Goal: Information Seeking & Learning: Learn about a topic

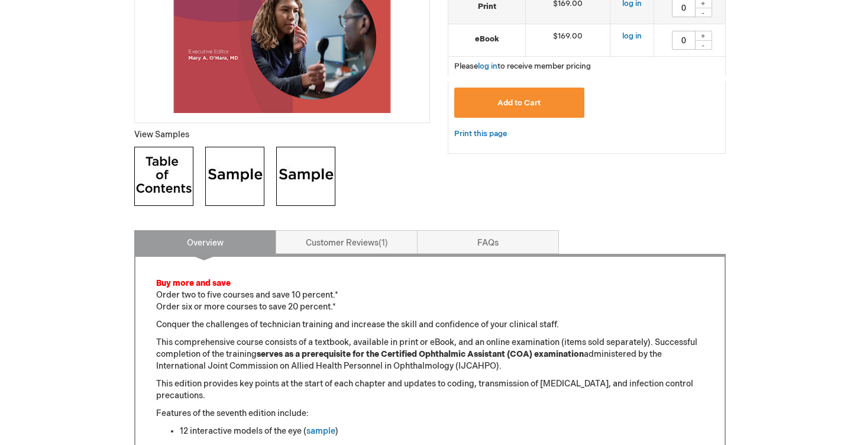
scroll to position [355, 0]
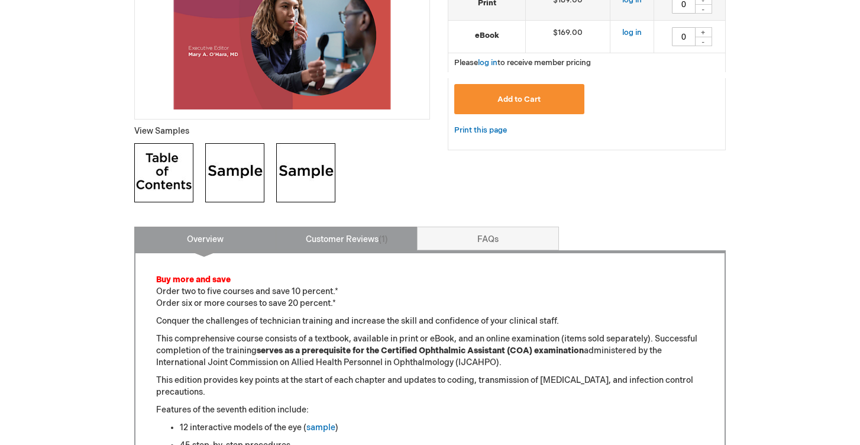
click at [381, 239] on span "1" at bounding box center [382, 239] width 9 height 10
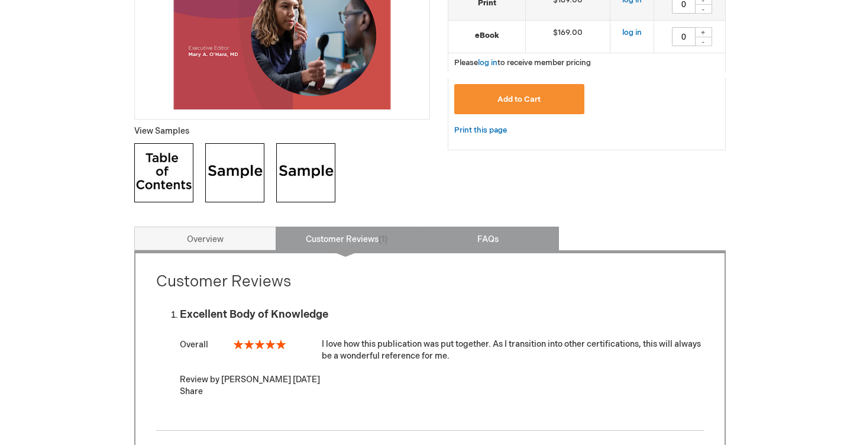
click at [464, 238] on link "FAQs" at bounding box center [488, 238] width 142 height 24
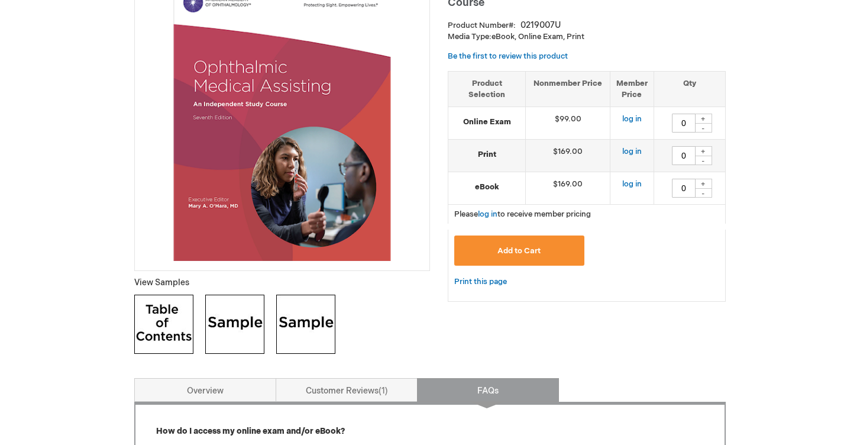
scroll to position [199, 0]
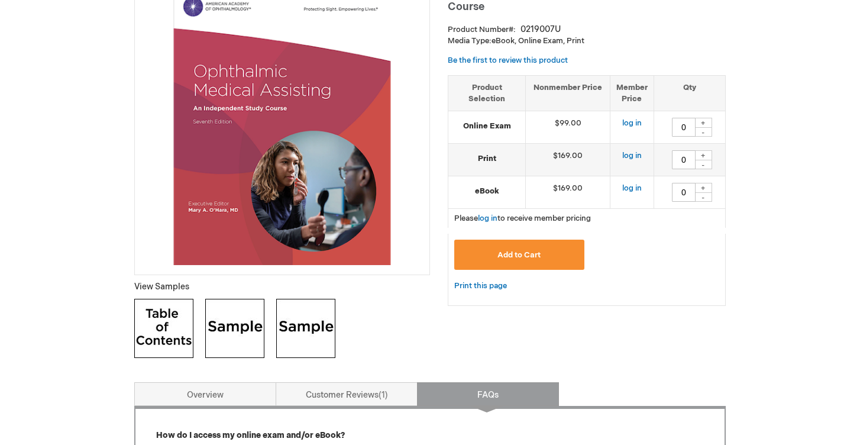
click at [164, 321] on img at bounding box center [163, 328] width 59 height 59
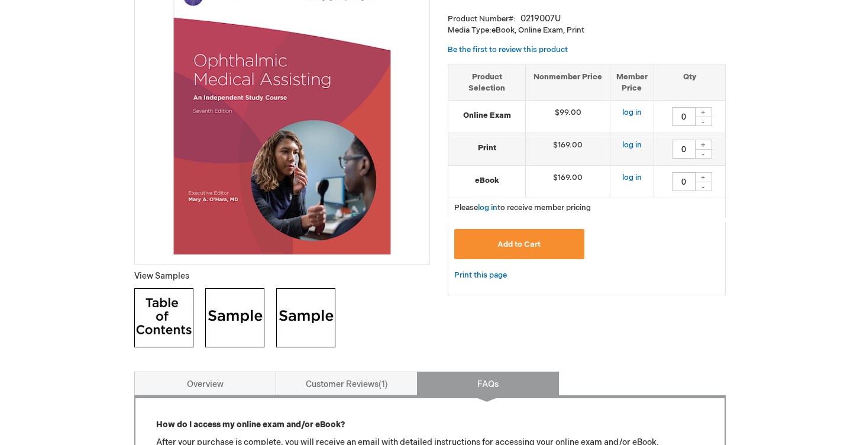
scroll to position [218, 0]
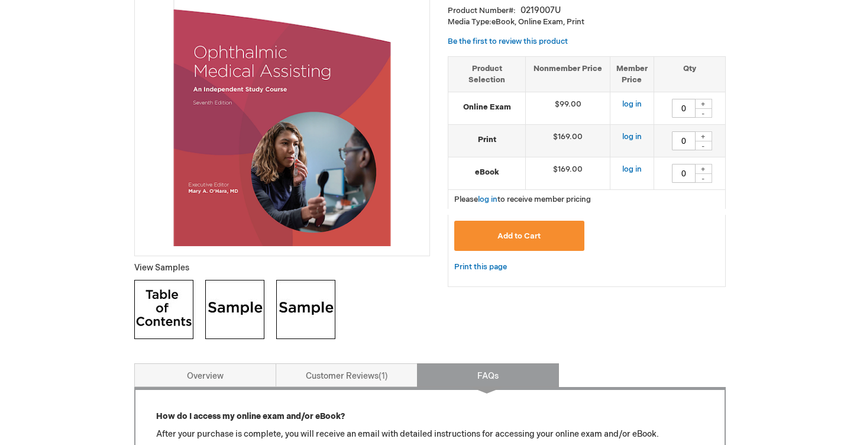
click at [233, 308] on img at bounding box center [234, 309] width 59 height 59
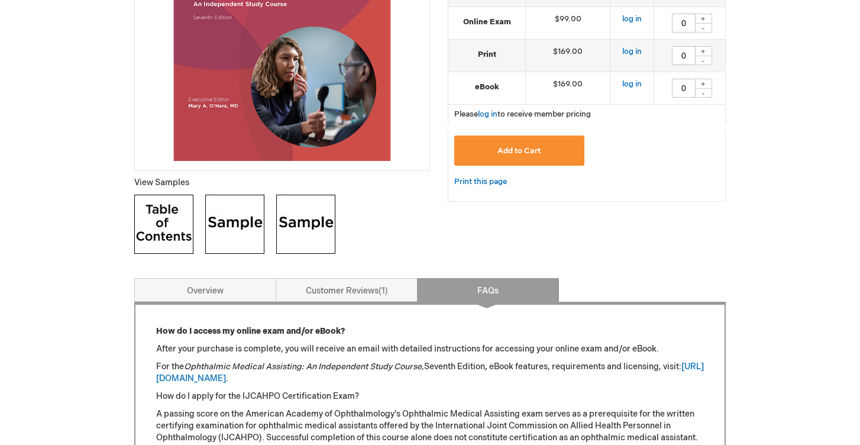
scroll to position [316, 0]
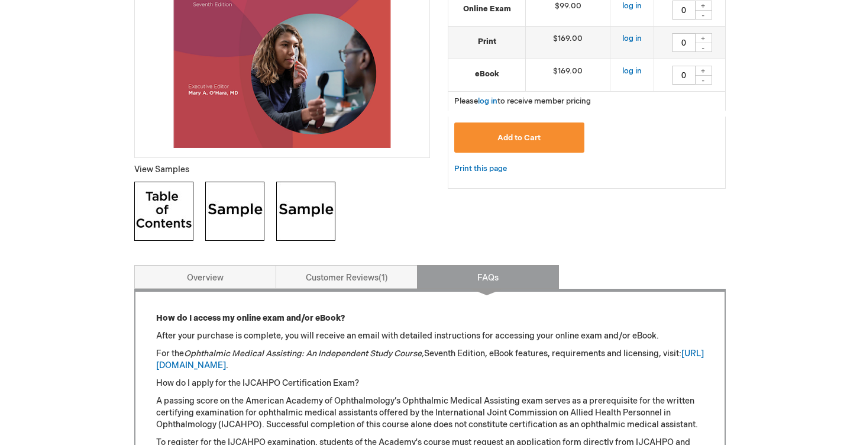
click at [296, 212] on img at bounding box center [305, 211] width 59 height 59
click at [247, 271] on link "Overview" at bounding box center [205, 277] width 142 height 24
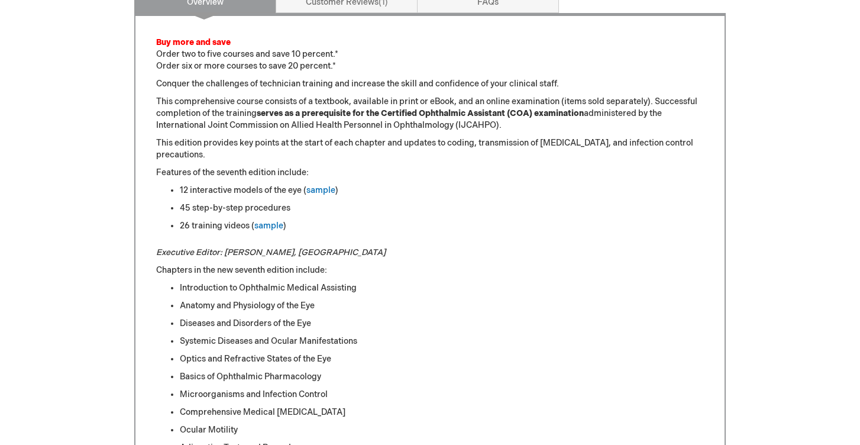
scroll to position [592, 0]
click at [315, 191] on link "sample" at bounding box center [320, 190] width 29 height 10
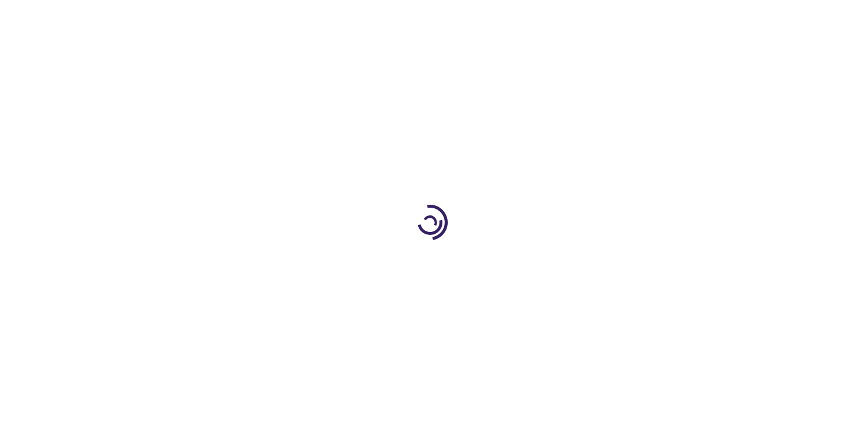
type input "0"
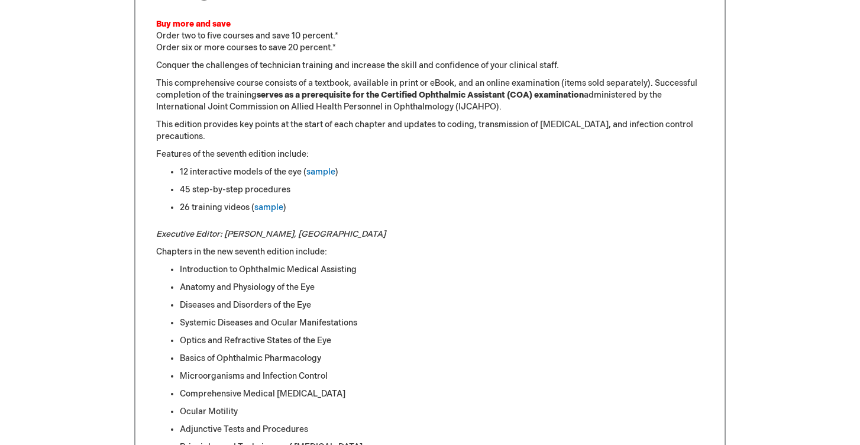
scroll to position [613, 0]
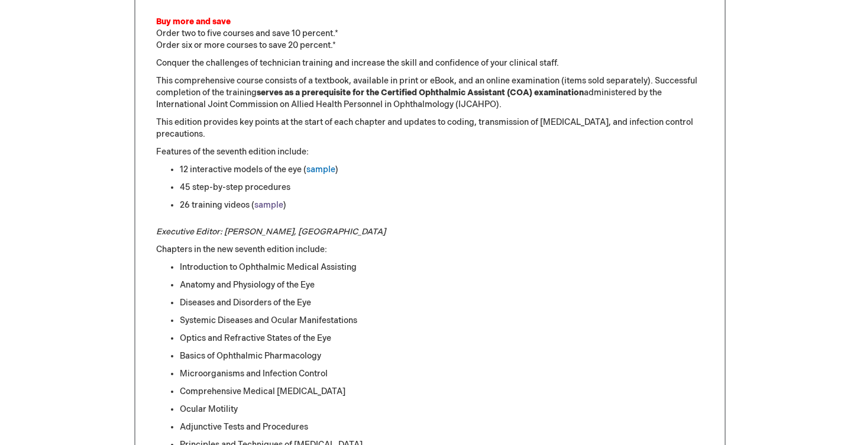
click at [266, 204] on link "sample" at bounding box center [268, 205] width 29 height 10
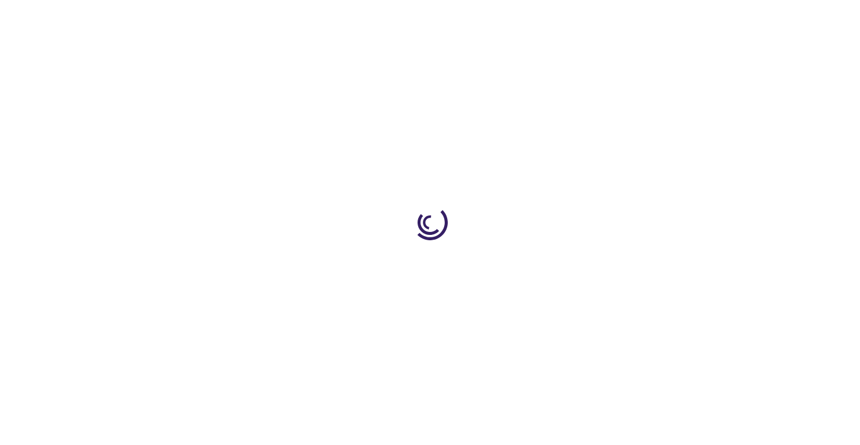
scroll to position [613, 0]
type input "0"
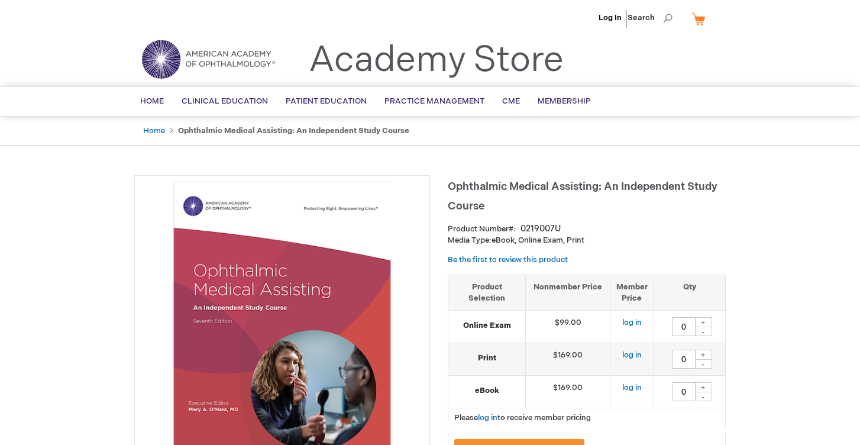
scroll to position [0, 0]
click at [508, 99] on span "CME" at bounding box center [511, 100] width 18 height 9
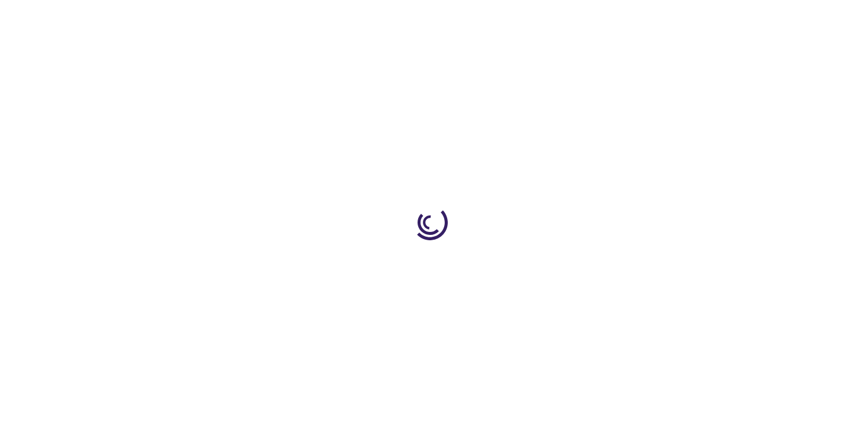
type input "0"
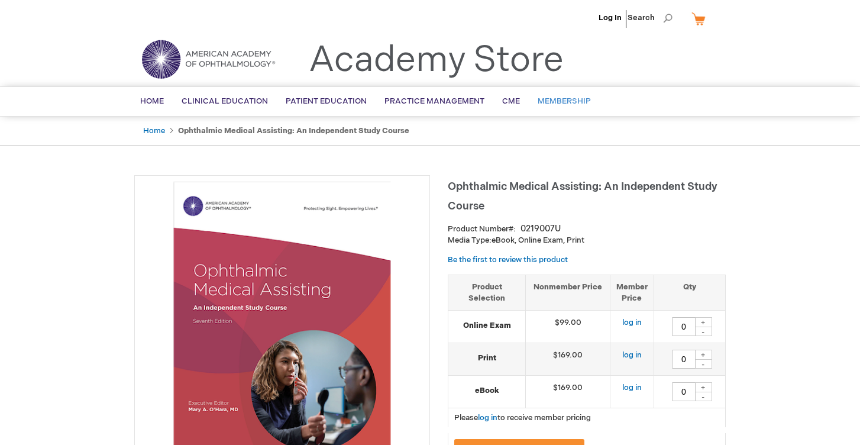
click at [562, 103] on span "Membership" at bounding box center [564, 100] width 53 height 9
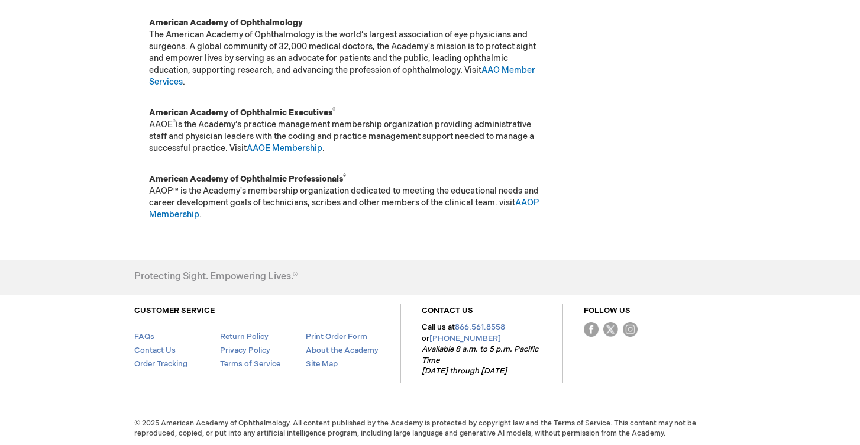
scroll to position [211, 0]
click at [187, 217] on link "AAOP Membership" at bounding box center [344, 209] width 390 height 22
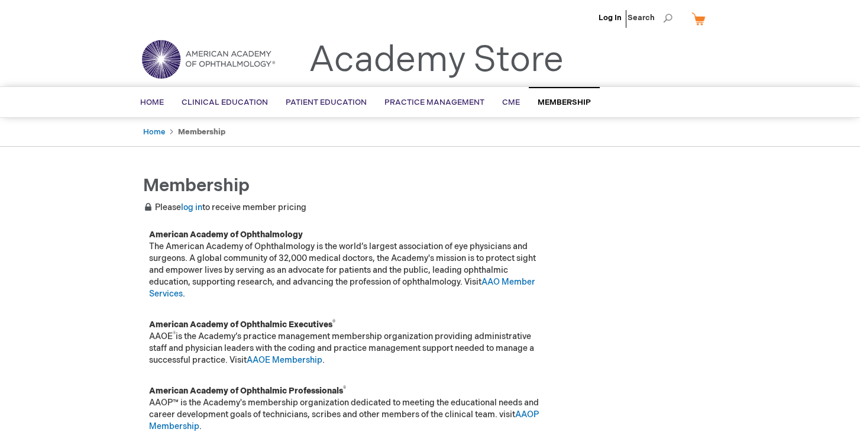
scroll to position [0, 0]
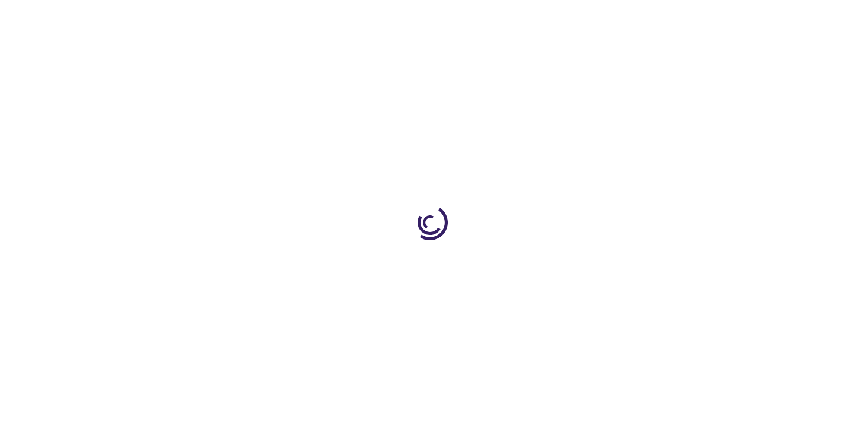
type input "0"
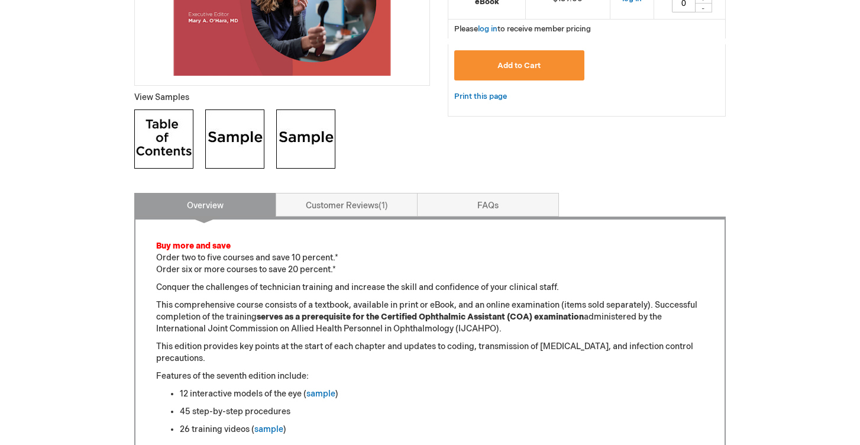
scroll to position [405, 0]
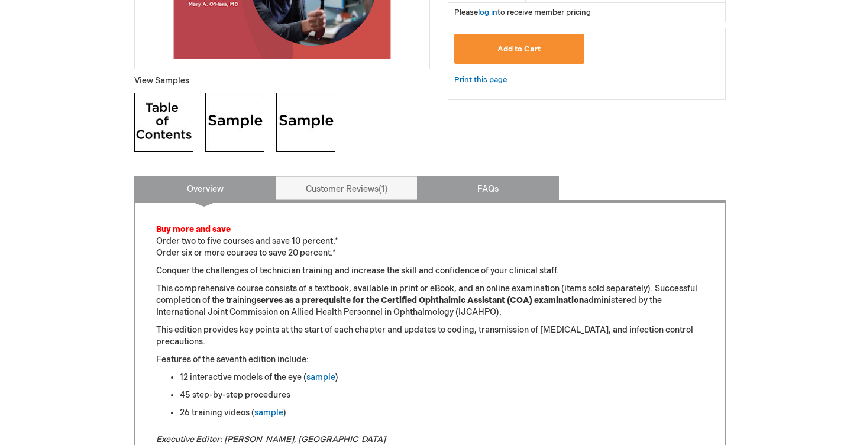
click at [479, 193] on link "FAQs" at bounding box center [488, 188] width 142 height 24
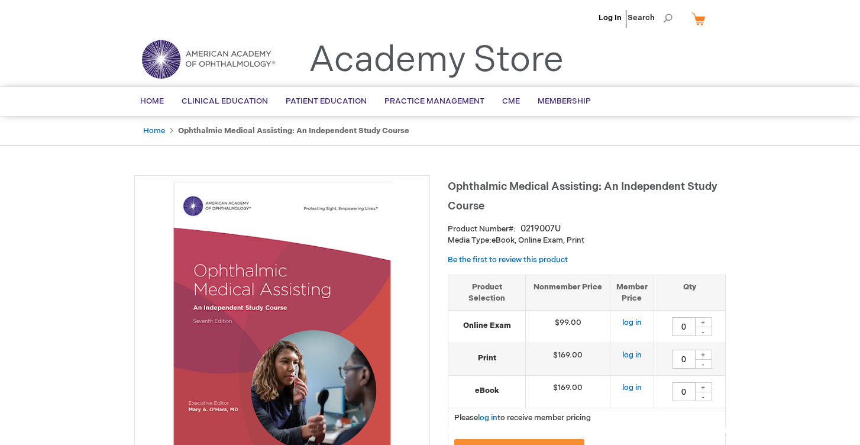
scroll to position [0, 0]
